Goal: Navigation & Orientation: Understand site structure

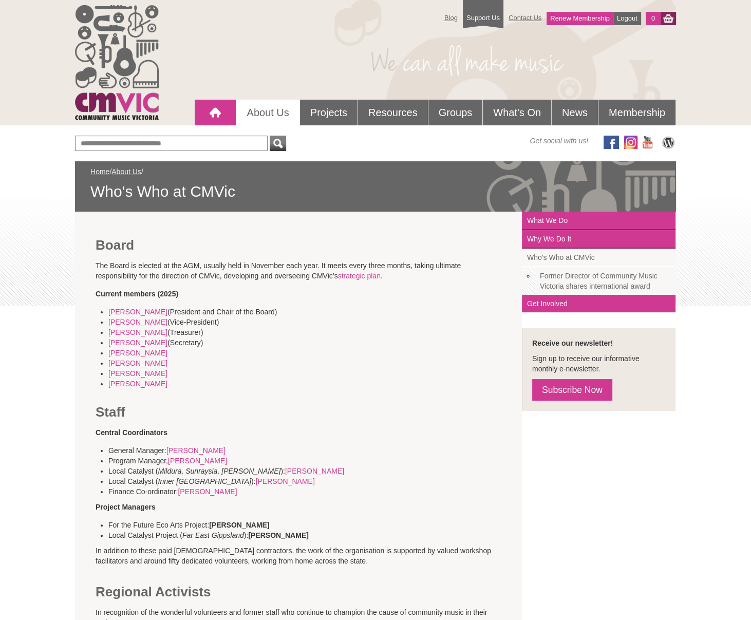
click at [221, 119] on div at bounding box center [215, 112] width 21 height 21
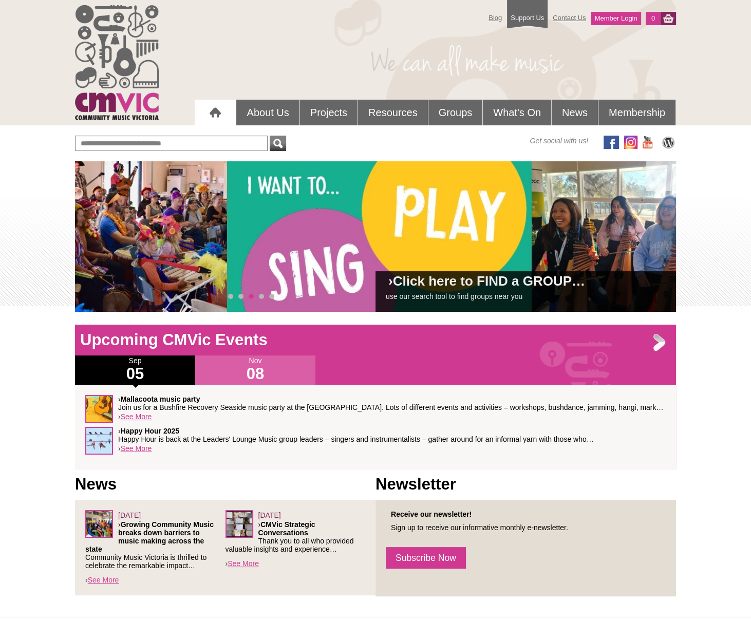
click at [210, 109] on div at bounding box center [215, 112] width 21 height 21
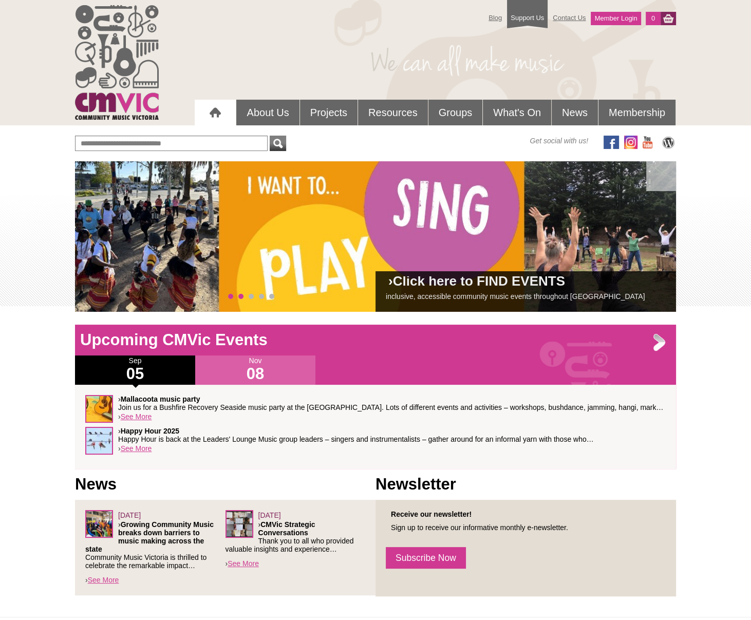
click at [230, 295] on span "0" at bounding box center [230, 296] width 5 height 5
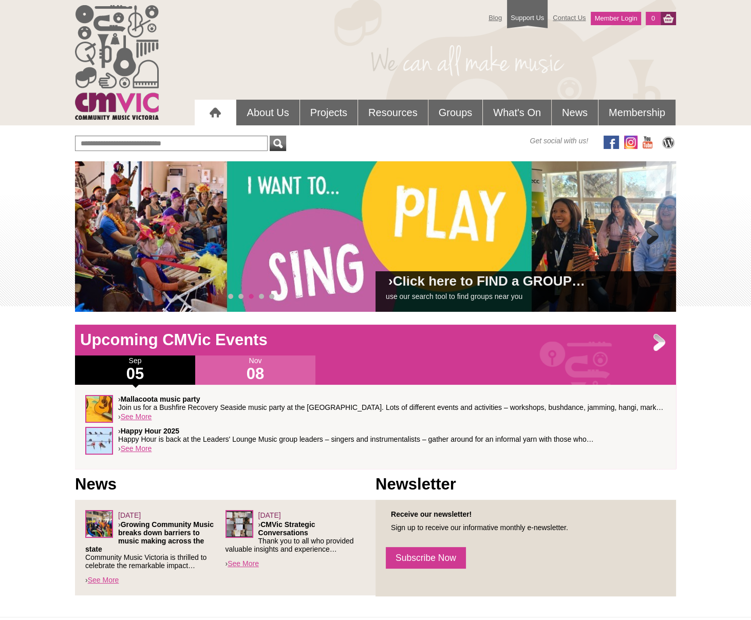
click at [233, 297] on div "› Click here to FIND a GROUP… use our search tool to find groups near you" at bounding box center [375, 236] width 601 height 150
click at [231, 296] on span "0" at bounding box center [230, 296] width 5 height 5
